Goal: Task Accomplishment & Management: Use online tool/utility

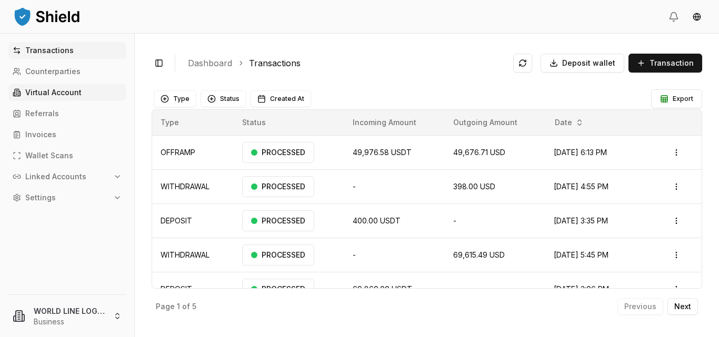
click at [46, 86] on link "Virtual Account" at bounding box center [66, 92] width 117 height 17
click at [57, 90] on p "Virtual Account" at bounding box center [53, 92] width 56 height 7
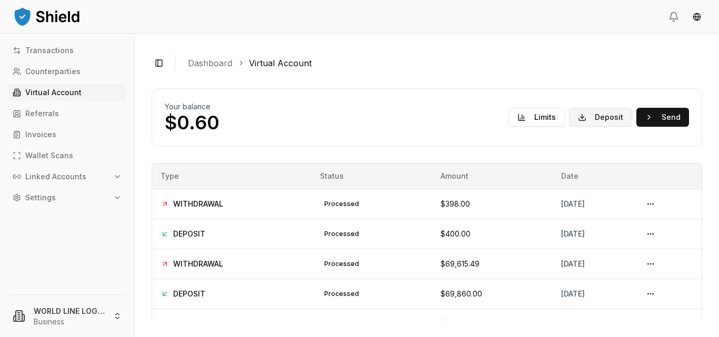
click at [594, 116] on button "Deposit" at bounding box center [600, 117] width 63 height 19
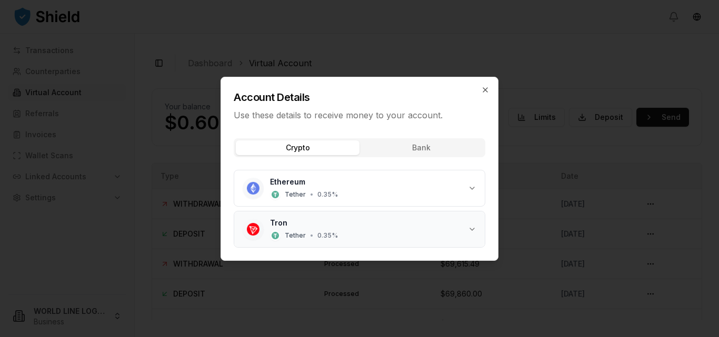
click at [379, 229] on div "Tron Tether • 0.35 %" at bounding box center [369, 229] width 198 height 23
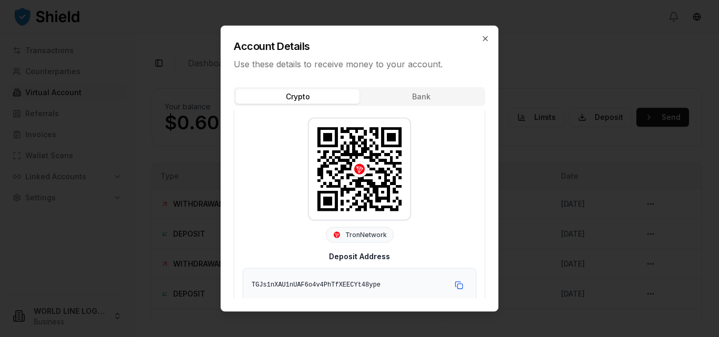
scroll to position [104, 0]
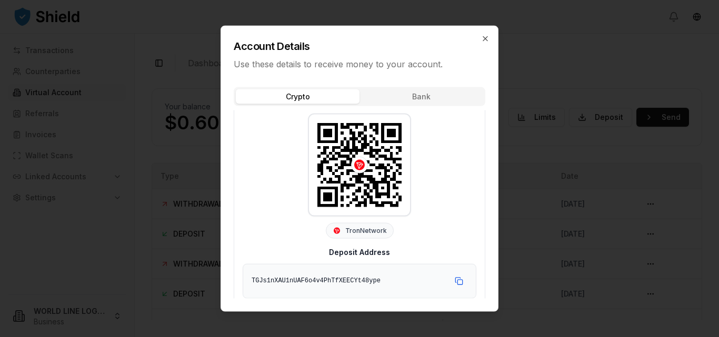
click at [482, 34] on div "Account Details Use these details to receive money to your account." at bounding box center [359, 48] width 277 height 44
click at [488, 38] on icon "button" at bounding box center [485, 38] width 8 height 8
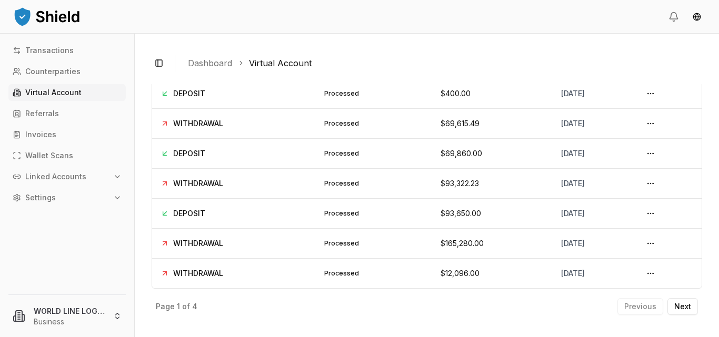
scroll to position [0, 0]
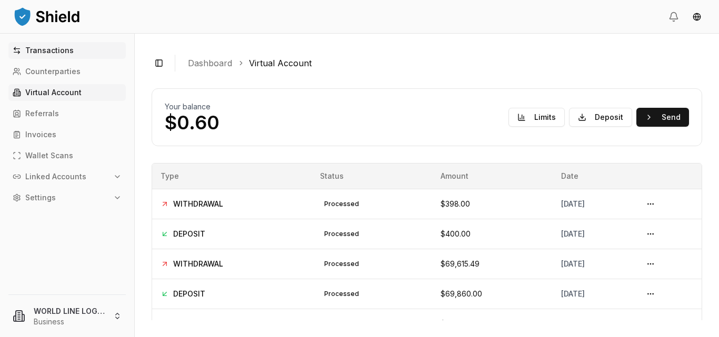
click at [53, 49] on p "Transactions" at bounding box center [49, 50] width 48 height 7
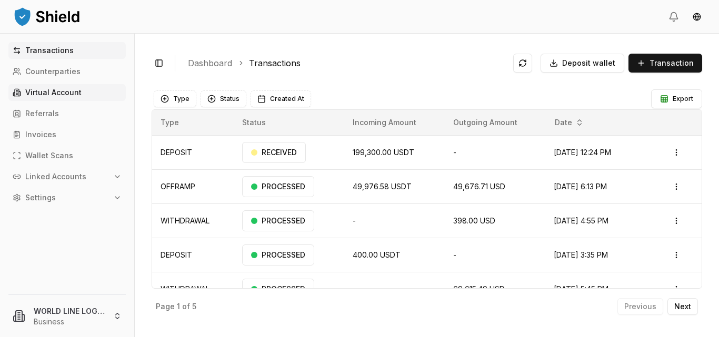
click at [67, 90] on p "Virtual Account" at bounding box center [53, 92] width 56 height 7
click at [352, 249] on td "400.00 USDT" at bounding box center [394, 255] width 100 height 34
click at [58, 52] on p "Transactions" at bounding box center [49, 50] width 48 height 7
click at [58, 92] on p "Virtual Account" at bounding box center [53, 92] width 56 height 7
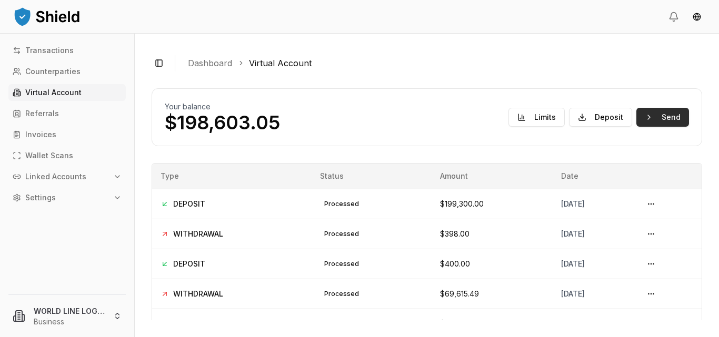
click at [650, 121] on button "Send" at bounding box center [662, 117] width 53 height 19
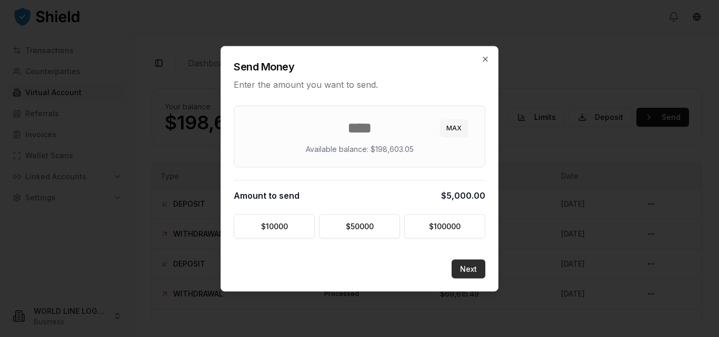
type input "****"
click at [467, 273] on button "Next" at bounding box center [468, 268] width 34 height 19
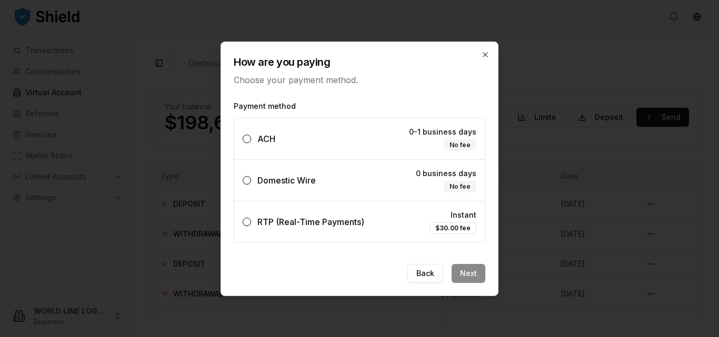
click at [248, 140] on button "ACH 0-1 business days No fee" at bounding box center [247, 139] width 8 height 8
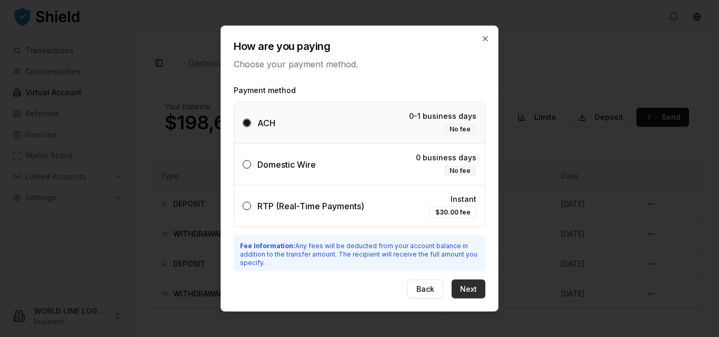
click at [468, 287] on button "Next" at bounding box center [468, 289] width 34 height 19
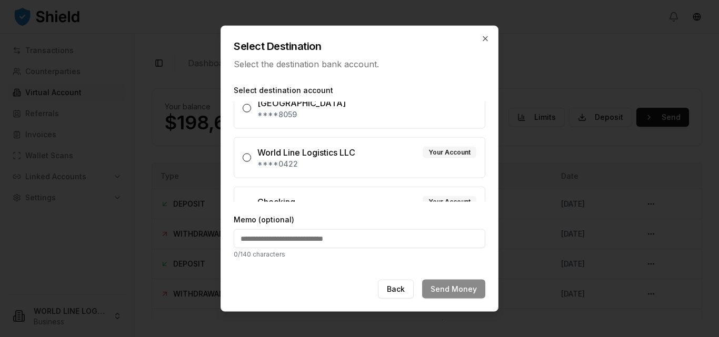
scroll to position [39, 0]
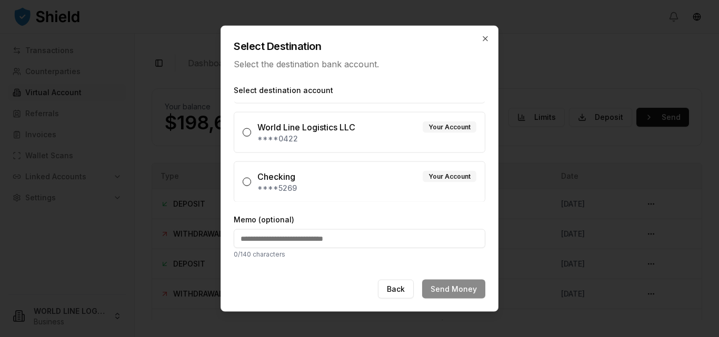
click at [251, 184] on label "Checking Your Account ****5269" at bounding box center [359, 181] width 251 height 41
click at [251, 184] on button "Checking Your Account ****5269" at bounding box center [247, 181] width 8 height 8
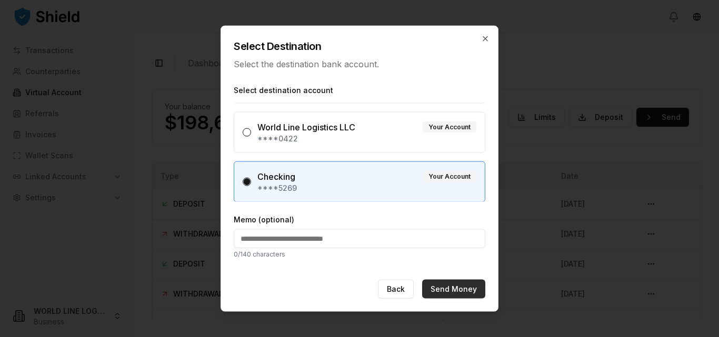
click at [447, 290] on button "Send Money" at bounding box center [453, 289] width 63 height 19
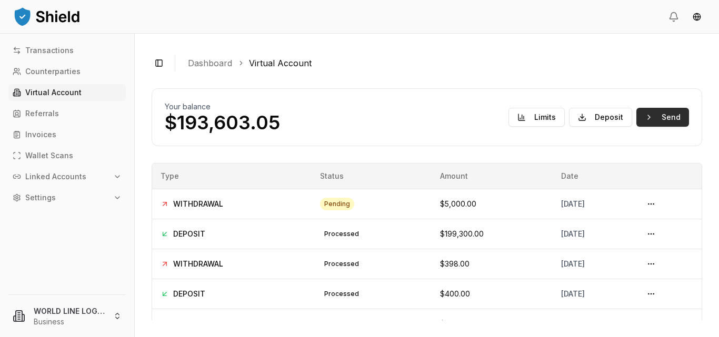
click at [667, 117] on button "Send" at bounding box center [662, 117] width 53 height 19
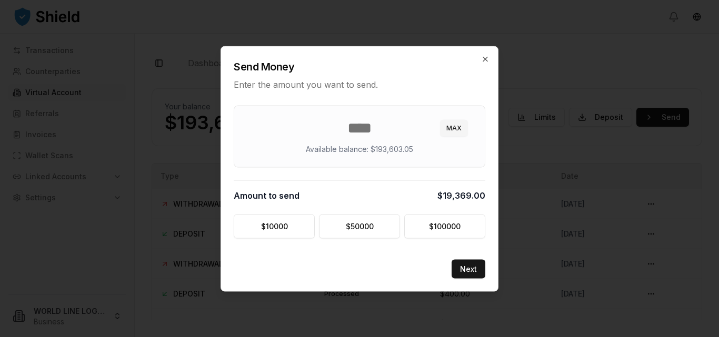
type input "******"
type input "********"
type input "******"
type input "*********"
click at [468, 273] on button "Next" at bounding box center [468, 268] width 34 height 19
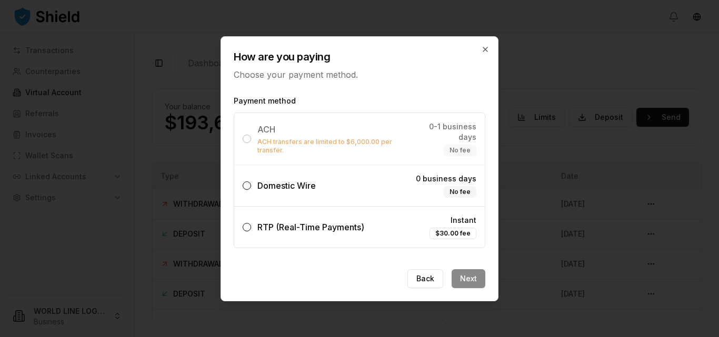
click at [245, 182] on button "Domestic Wire 0 business days No fee" at bounding box center [247, 186] width 8 height 8
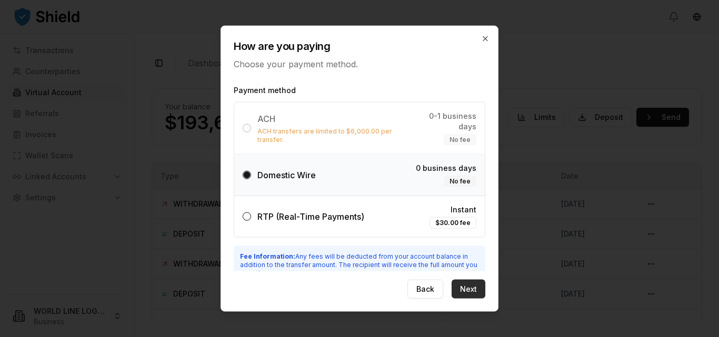
click at [476, 292] on button "Next" at bounding box center [468, 289] width 34 height 19
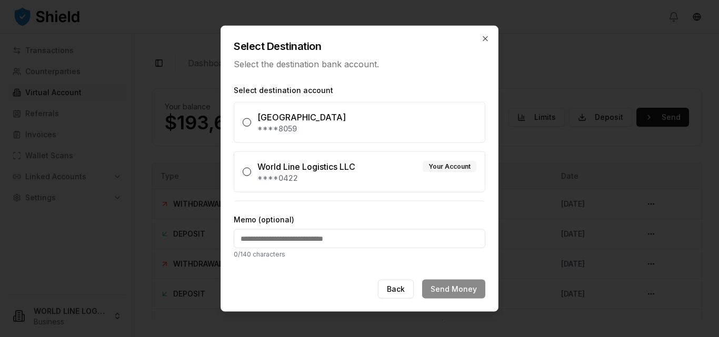
click at [247, 174] on button "World Line Logistics LLC Your Account ****0422" at bounding box center [247, 171] width 8 height 8
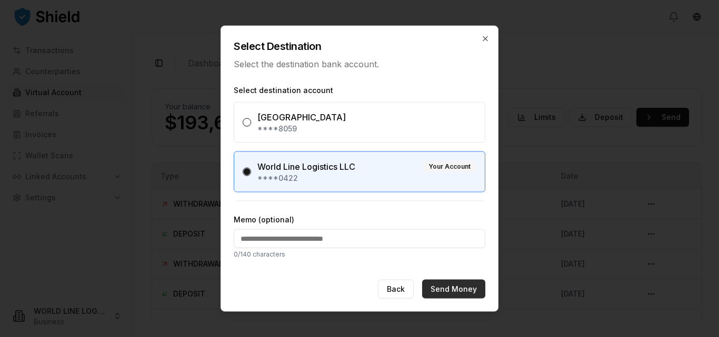
click at [449, 289] on button "Send Money" at bounding box center [453, 289] width 63 height 19
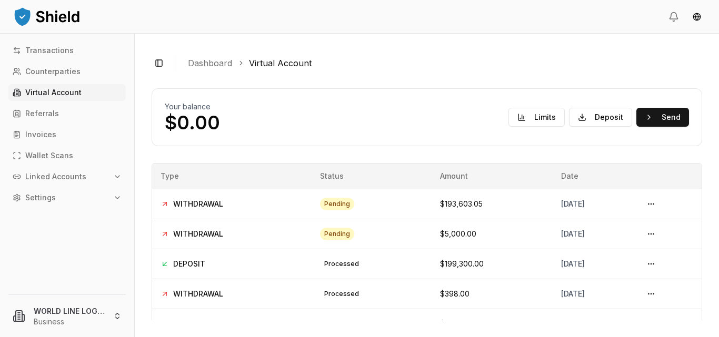
click at [374, 242] on td "pending" at bounding box center [371, 234] width 120 height 30
click at [653, 266] on button at bounding box center [650, 264] width 17 height 17
click at [653, 259] on button at bounding box center [650, 264] width 17 height 17
click at [653, 263] on button at bounding box center [650, 264] width 17 height 17
click at [52, 53] on p "Transactions" at bounding box center [49, 50] width 48 height 7
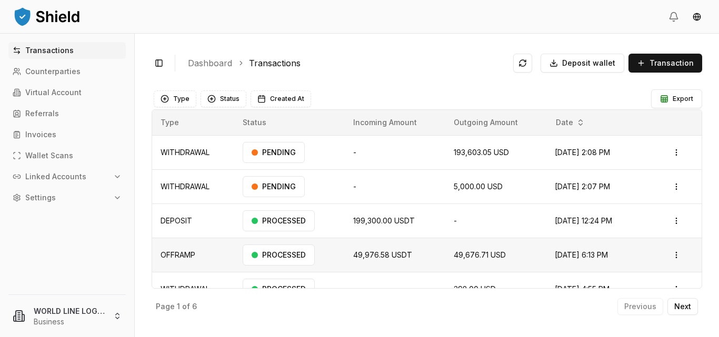
drag, startPoint x: 526, startPoint y: 219, endPoint x: 607, endPoint y: 239, distance: 83.5
click at [603, 238] on tbody "WITHDRAWAL PENDING - 193,603.05 USD Oct 1, 2025, 2:08 PM Open menu WITHDRAWAL P…" at bounding box center [426, 272] width 549 height 274
click at [675, 220] on html "Transactions Counterparties Virtual Account Referrals Invoices Wallet Scans Lin…" at bounding box center [359, 168] width 719 height 337
click at [647, 265] on p "View Details" at bounding box center [638, 262] width 39 height 6
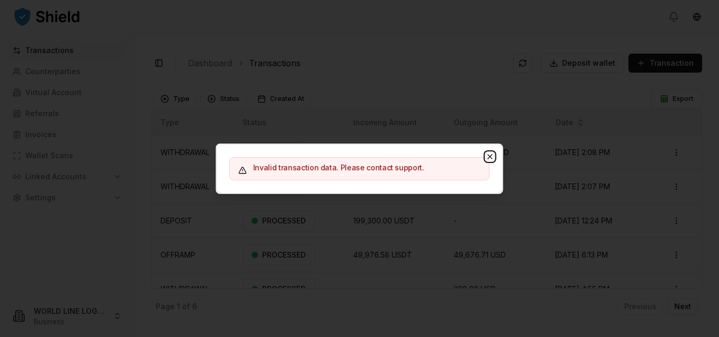
click at [487, 154] on icon "button" at bounding box center [490, 157] width 8 height 8
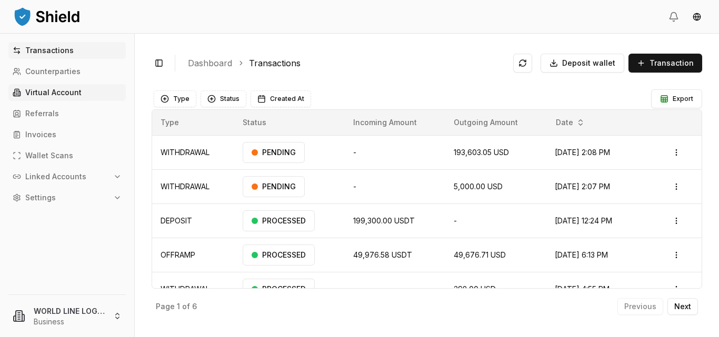
click at [61, 93] on p "Virtual Account" at bounding box center [53, 92] width 56 height 7
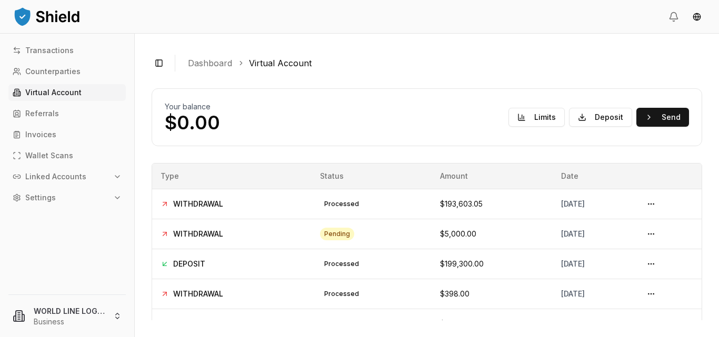
click at [355, 331] on div "Toggle Sidebar Dashboard Virtual Account Your balance $0.00 Limits Deposit Send…" at bounding box center [427, 186] width 584 height 304
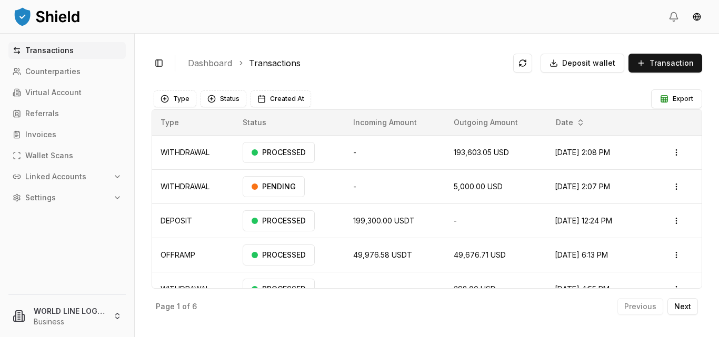
click at [353, 243] on td "49,976.58 USDT" at bounding box center [395, 255] width 100 height 34
